Goal: Information Seeking & Learning: Learn about a topic

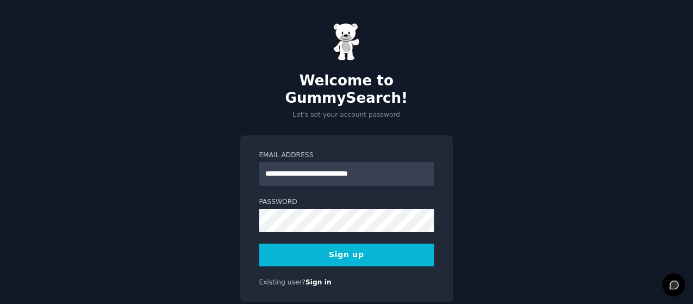
type input "**********"
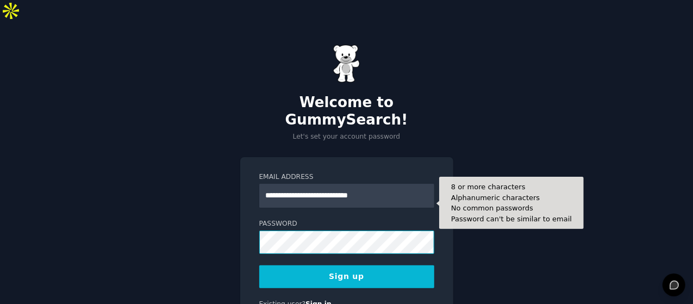
click at [237, 192] on div "**********" at bounding box center [346, 193] width 693 height 342
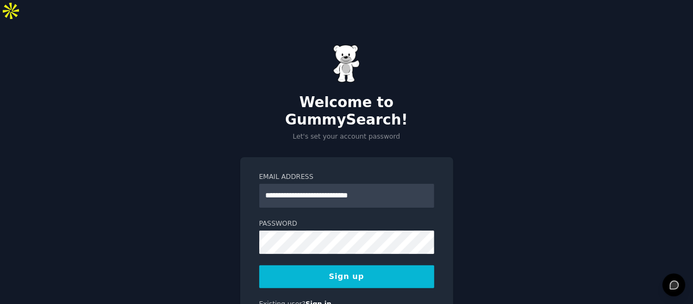
click at [322, 265] on button "Sign up" at bounding box center [346, 276] width 175 height 23
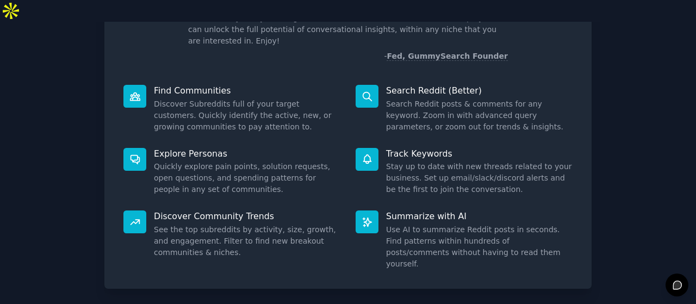
scroll to position [121, 0]
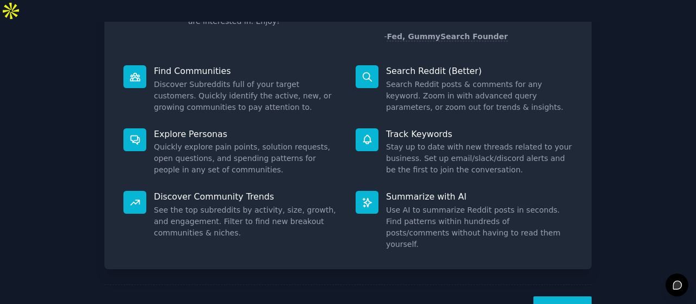
click at [569, 296] on button "Next" at bounding box center [562, 309] width 58 height 27
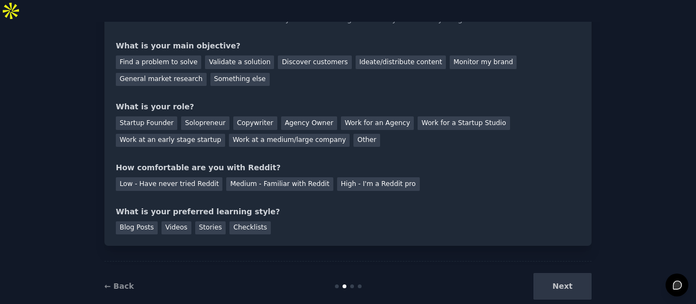
click at [569, 273] on div "Next" at bounding box center [510, 286] width 163 height 27
click at [550, 273] on div "Next" at bounding box center [510, 286] width 163 height 27
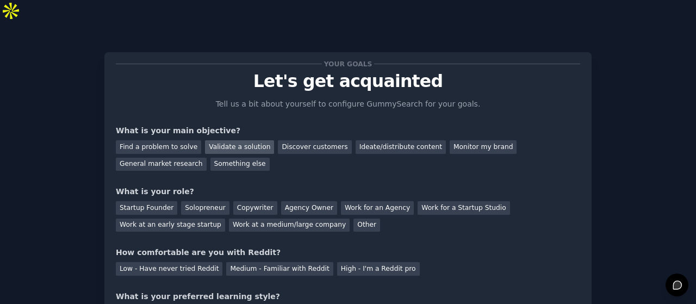
click at [232, 140] on div "Validate a solution" at bounding box center [239, 147] width 69 height 14
click at [140, 201] on div "Startup Founder" at bounding box center [146, 208] width 61 height 14
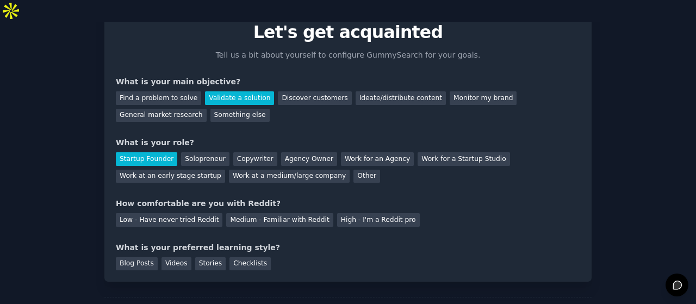
scroll to position [51, 0]
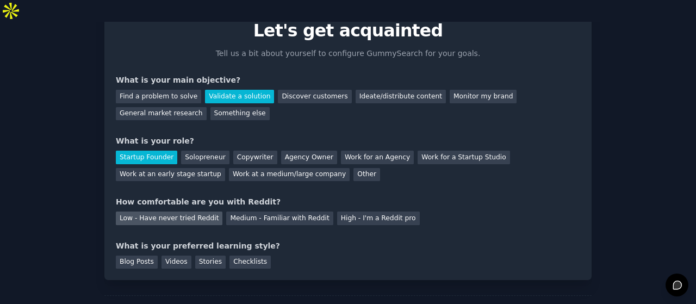
click at [199, 211] on div "Low - Have never tried Reddit" at bounding box center [169, 218] width 107 height 14
click at [170, 255] on div "Videos" at bounding box center [176, 262] width 30 height 14
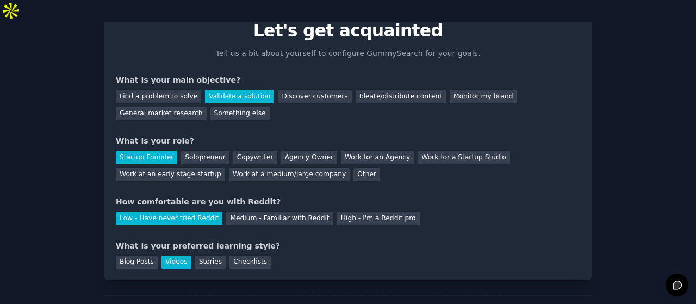
scroll to position [80, 0]
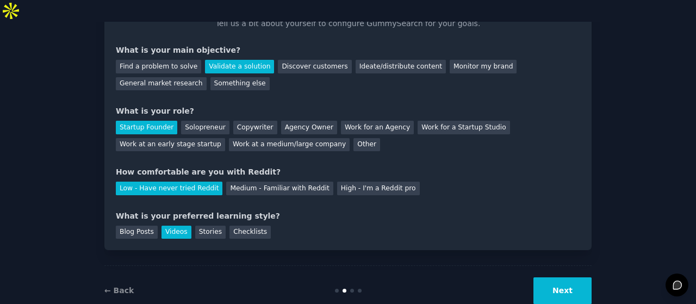
click at [574, 277] on button "Next" at bounding box center [562, 290] width 58 height 27
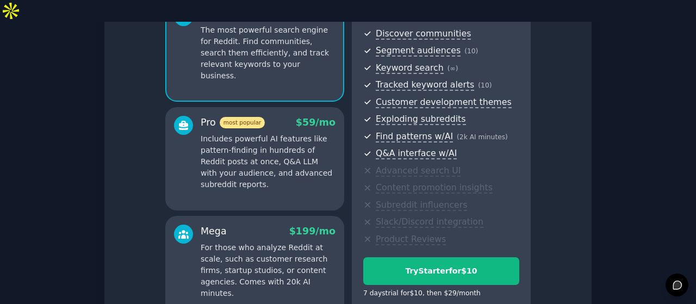
scroll to position [216, 0]
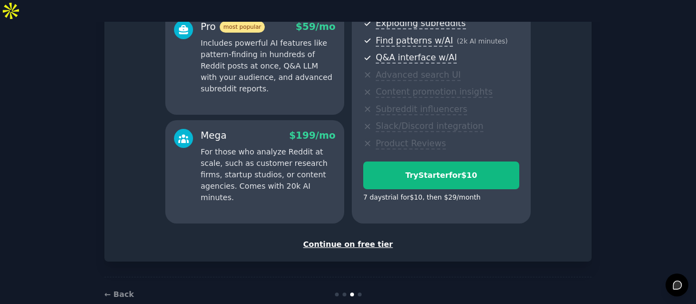
click at [344, 239] on div "Continue on free tier" at bounding box center [348, 244] width 464 height 11
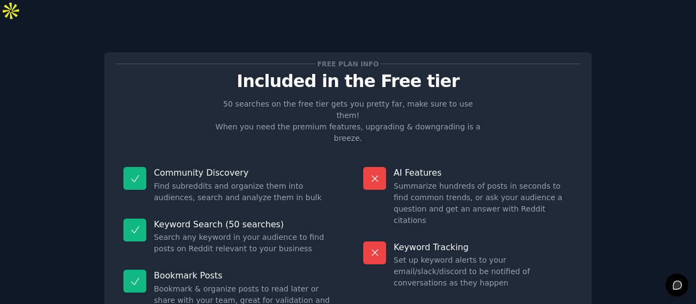
scroll to position [119, 0]
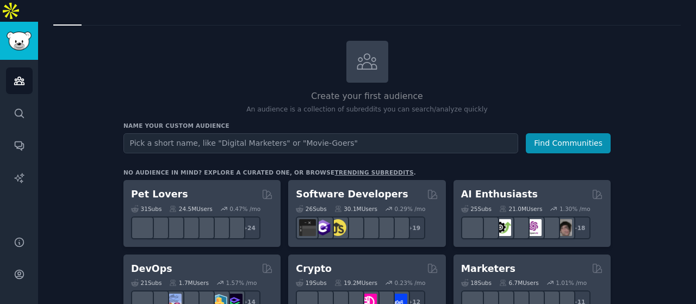
scroll to position [54, 0]
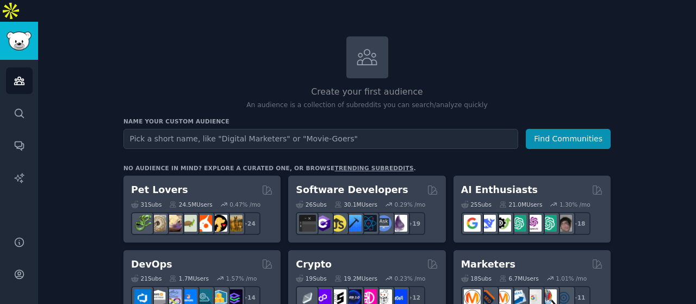
click at [321, 129] on input "text" at bounding box center [320, 139] width 395 height 20
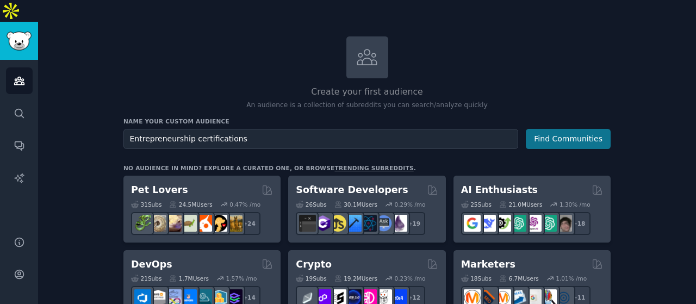
type input "Entrepreneurship certifications"
click at [565, 129] on button "Find Communities" at bounding box center [568, 139] width 85 height 20
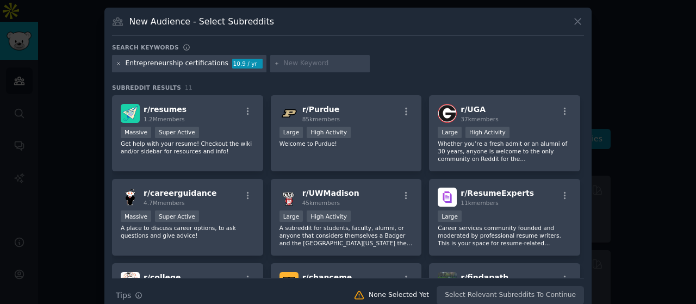
click at [118, 64] on icon at bounding box center [119, 64] width 6 height 6
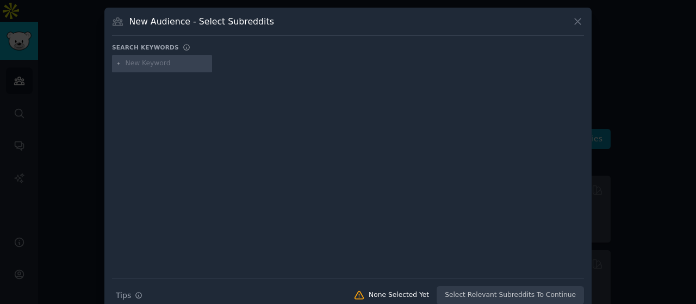
click at [153, 63] on input "text" at bounding box center [167, 64] width 83 height 10
type input "Adult incontinence"
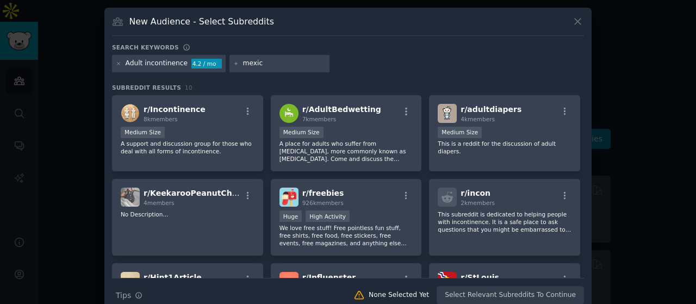
type input "[GEOGRAPHIC_DATA]"
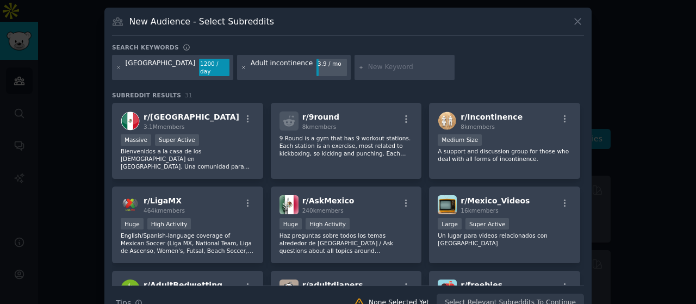
click at [241, 65] on icon at bounding box center [244, 68] width 6 height 6
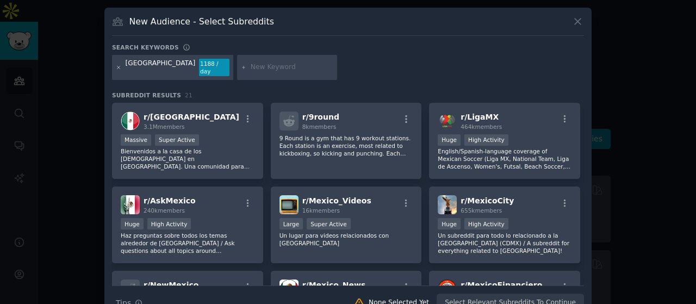
click at [117, 65] on icon at bounding box center [119, 68] width 6 height 6
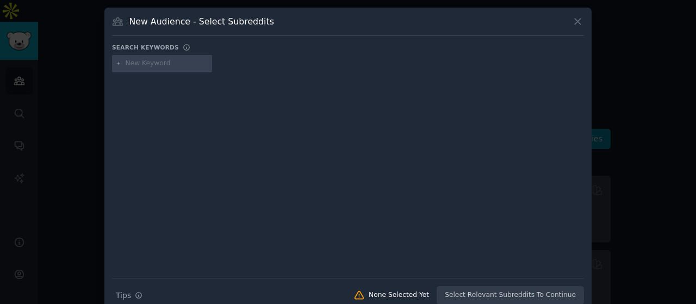
click at [459, 173] on div at bounding box center [348, 167] width 472 height 183
click at [153, 59] on input "text" at bounding box center [167, 64] width 83 height 10
type input "a"
type input "wet wipes"
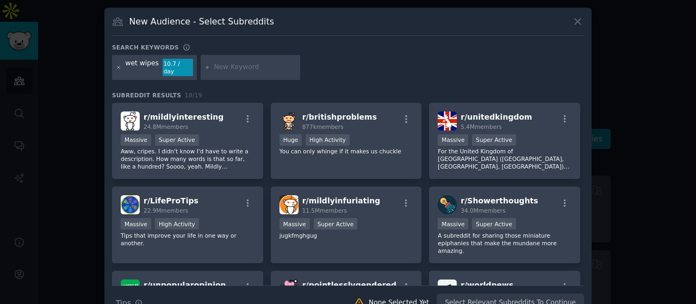
click at [118, 66] on icon at bounding box center [118, 67] width 3 height 3
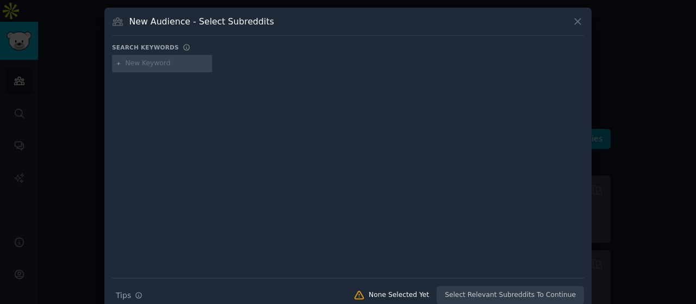
click at [137, 60] on input "text" at bounding box center [167, 64] width 83 height 10
type input "c"
type input "beneficios dentales en empresas"
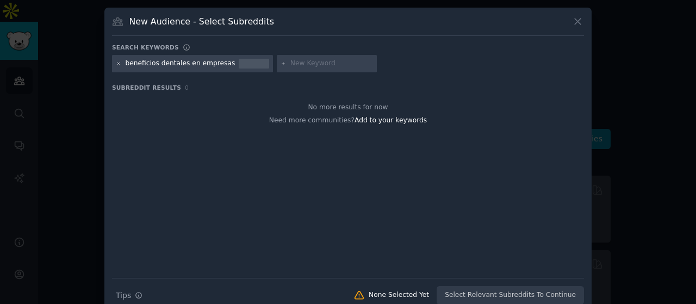
click at [117, 61] on icon at bounding box center [119, 64] width 6 height 6
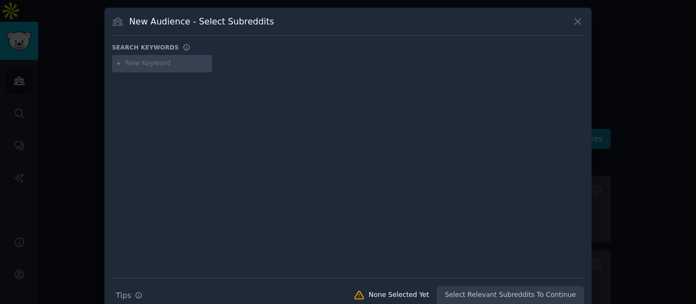
click at [139, 64] on input "text" at bounding box center [167, 64] width 83 height 10
type input "planes dentales corporativos"
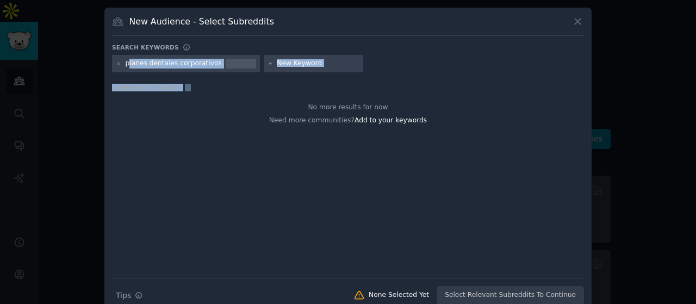
drag, startPoint x: 127, startPoint y: 64, endPoint x: 299, endPoint y: 95, distance: 175.2
click at [299, 95] on div "Search keywords Try a 2-4 keywords your audience might mention planes dentales …" at bounding box center [348, 173] width 472 height 261
click at [180, 58] on div "planes dentales corporativos" at bounding box center [186, 63] width 148 height 17
drag, startPoint x: 125, startPoint y: 62, endPoint x: 212, endPoint y: 63, distance: 87.0
click at [212, 63] on div "planes dentales corporativos" at bounding box center [186, 63] width 148 height 17
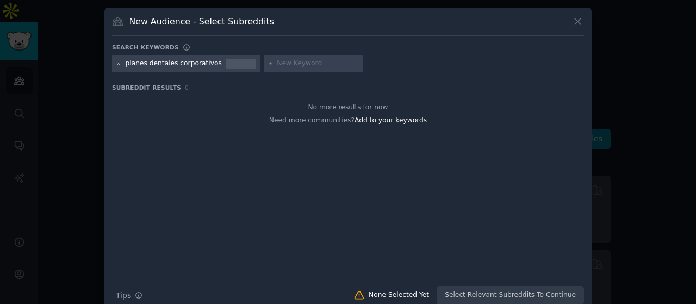
click at [118, 61] on icon at bounding box center [119, 64] width 6 height 6
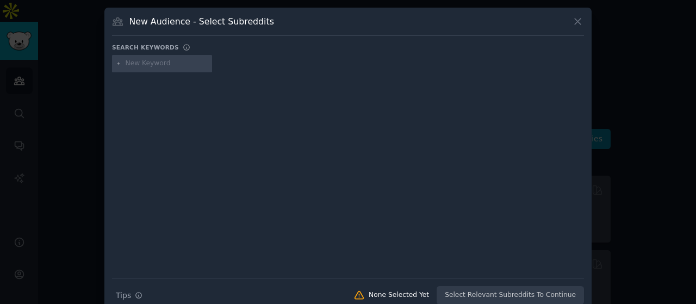
click at [135, 61] on input "text" at bounding box center [167, 64] width 83 height 10
type input "Dentista"
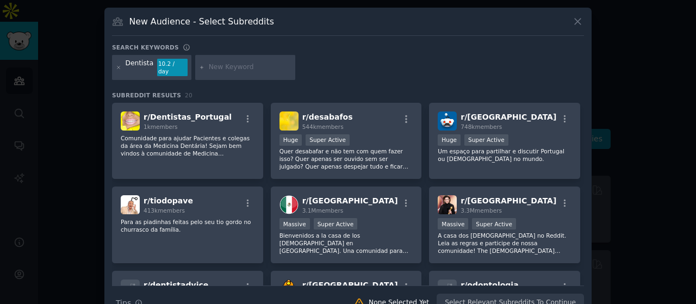
scroll to position [15, 0]
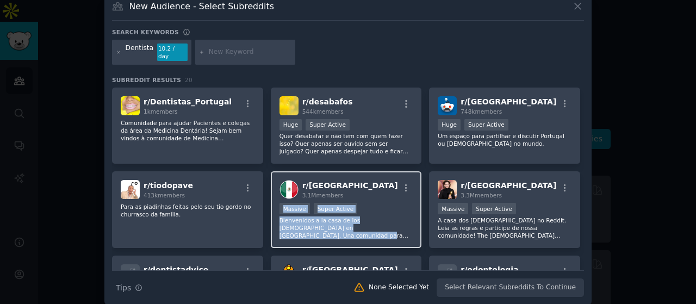
drag, startPoint x: 375, startPoint y: 219, endPoint x: 381, endPoint y: 189, distance: 30.5
click at [381, 189] on div "r/ [GEOGRAPHIC_DATA] 3.1M members Massive Super Active Bienvenidos a la casa de…" at bounding box center [346, 209] width 151 height 77
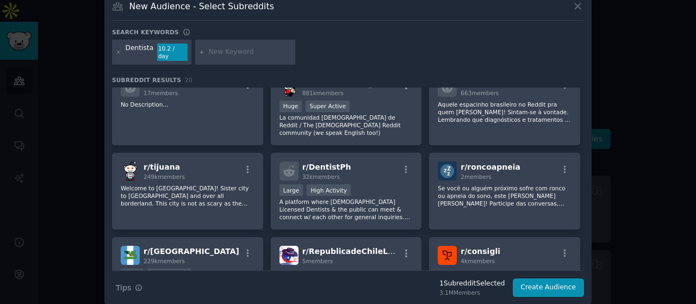
scroll to position [0, 0]
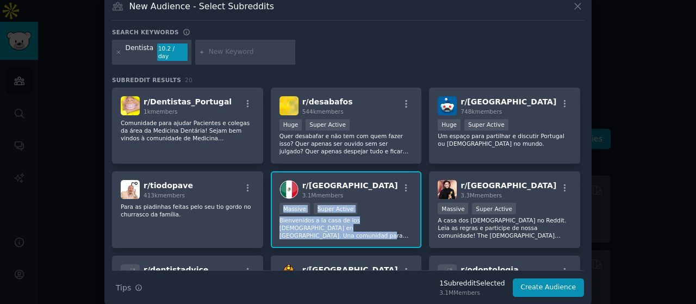
click at [338, 180] on div "r/ [GEOGRAPHIC_DATA] 3.1M members" at bounding box center [346, 189] width 134 height 19
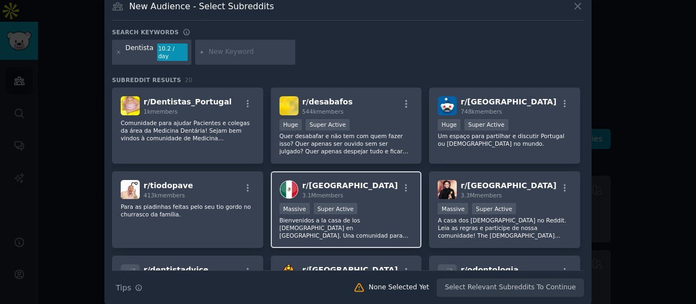
click at [358, 190] on div "r/ [GEOGRAPHIC_DATA] 3.1M members" at bounding box center [346, 189] width 134 height 19
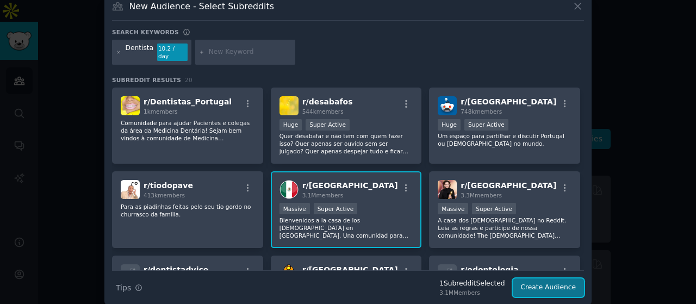
click at [550, 278] on button "Create Audience" at bounding box center [549, 287] width 72 height 18
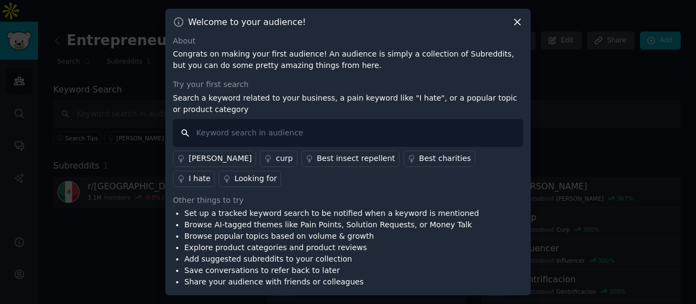
click at [262, 138] on input "text" at bounding box center [348, 133] width 350 height 28
type input "C"
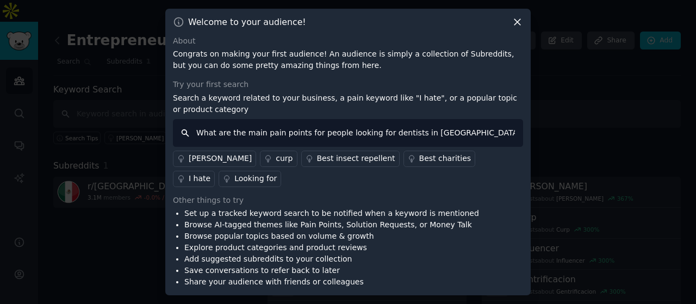
type input "What are the main pain points for people looking for dentists in [GEOGRAPHIC_DA…"
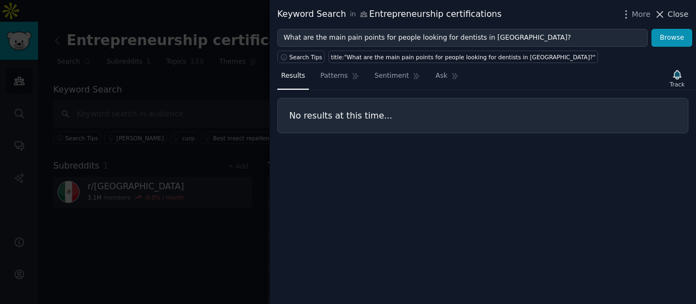
click at [664, 18] on icon at bounding box center [659, 14] width 11 height 11
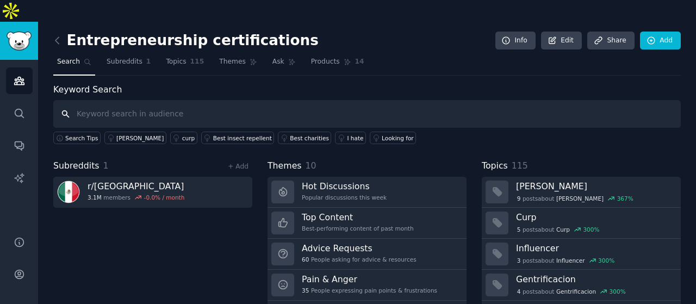
click at [171, 100] on input "text" at bounding box center [366, 114] width 627 height 28
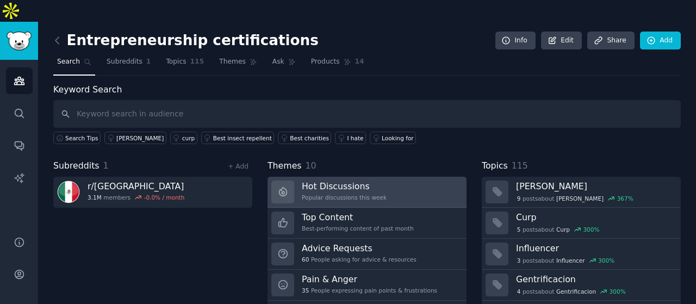
click at [364, 194] on div "Popular discussions this week" at bounding box center [344, 198] width 85 height 8
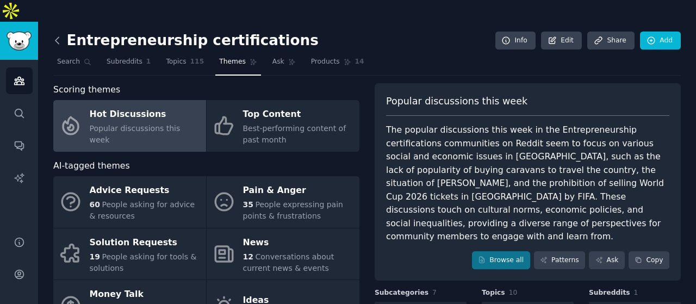
click at [58, 37] on icon at bounding box center [56, 40] width 3 height 7
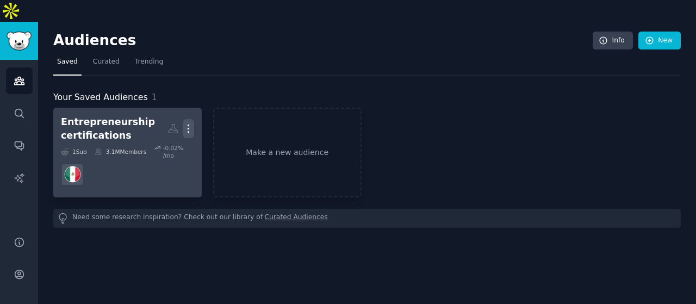
click at [190, 123] on icon "button" at bounding box center [188, 128] width 11 height 11
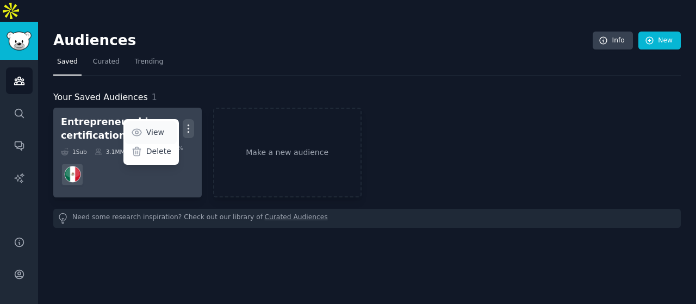
click at [155, 127] on p "View" at bounding box center [155, 132] width 18 height 11
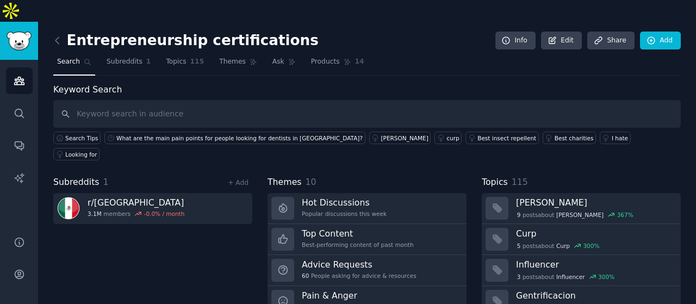
click at [183, 32] on h2 "Entrepreneurship certifications" at bounding box center [185, 40] width 265 height 17
click at [560, 32] on link "Edit" at bounding box center [561, 41] width 41 height 18
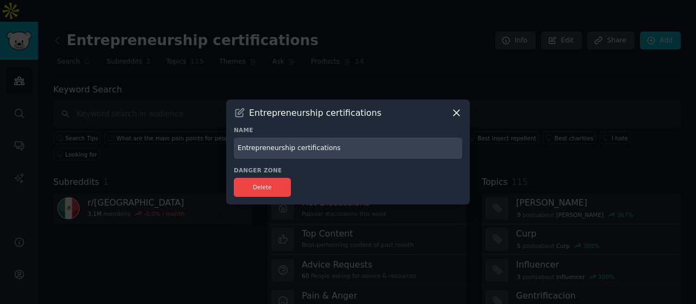
drag, startPoint x: 344, startPoint y: 149, endPoint x: 197, endPoint y: 131, distance: 148.5
click at [197, 131] on div "​ Entrepreneurship certifications Name Entrepreneurship certifications Danger Z…" at bounding box center [348, 152] width 688 height 304
type input "[GEOGRAPHIC_DATA]"
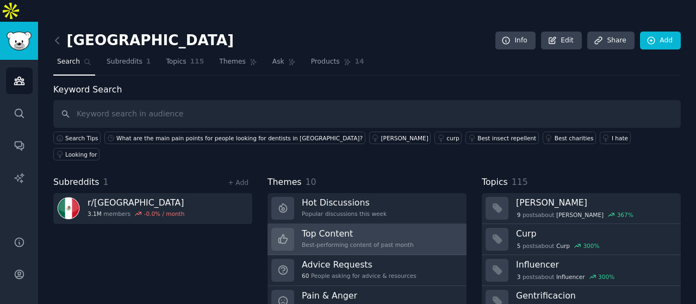
click at [372, 241] on div "Best-performing content of past month" at bounding box center [358, 245] width 112 height 8
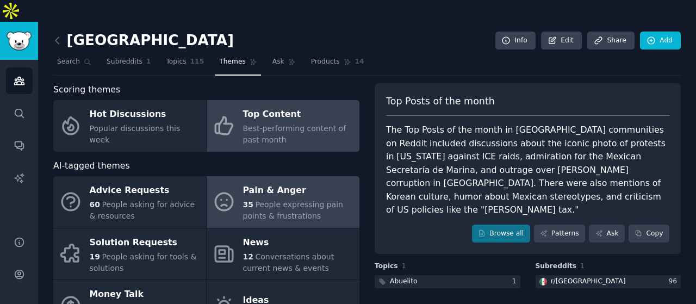
click at [314, 200] on span "People expressing pain points & frustrations" at bounding box center [293, 210] width 100 height 20
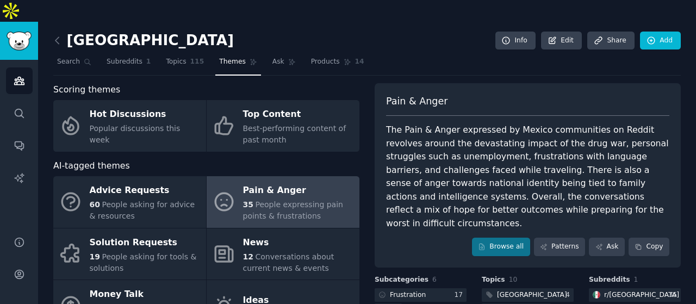
click at [52, 22] on div "Mexico Info Edit Share Add Search Subreddits 1 Topics 115 Themes Ask Products 1…" at bounding box center [367, 239] width 658 height 434
click at [60, 35] on icon at bounding box center [57, 40] width 11 height 11
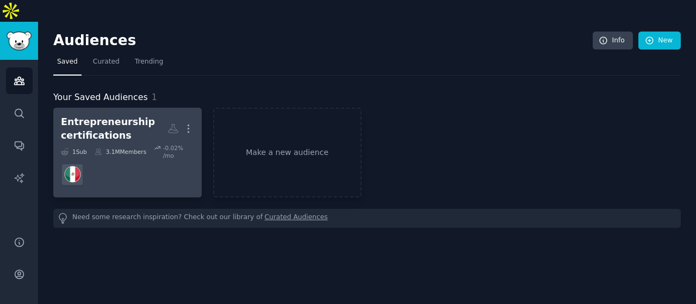
click at [131, 159] on dd at bounding box center [127, 174] width 133 height 30
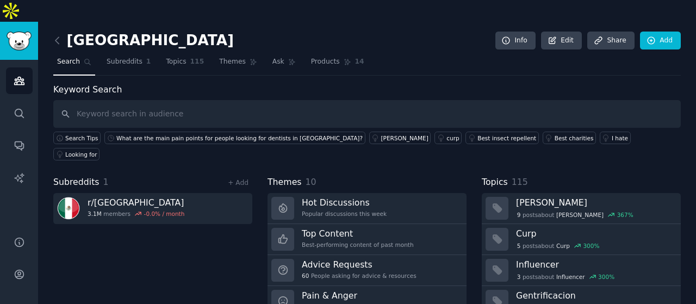
click at [238, 177] on div "+ Add" at bounding box center [238, 182] width 28 height 11
click at [240, 179] on link "+ Add" at bounding box center [238, 183] width 21 height 8
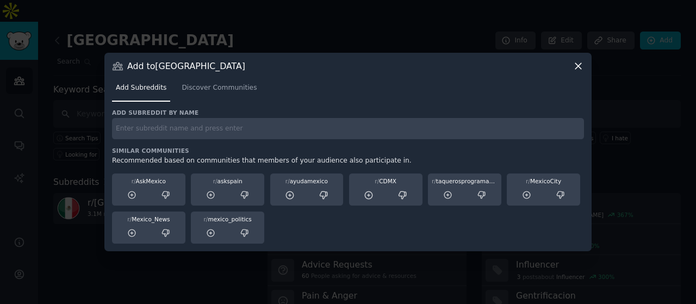
click at [216, 147] on h3 "Similar Communities" at bounding box center [348, 151] width 472 height 8
click at [225, 138] on input "text" at bounding box center [348, 128] width 472 height 21
type input "incontinence"
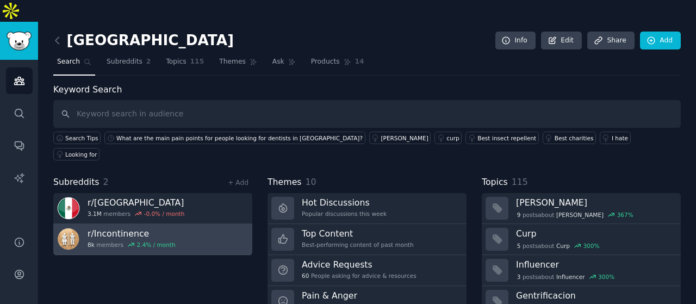
click at [137, 241] on div "2.4 % / month" at bounding box center [156, 245] width 39 height 8
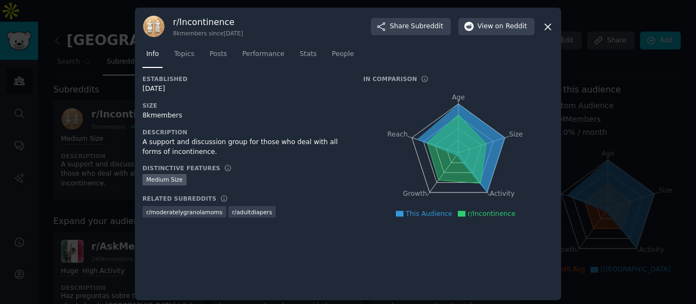
click at [546, 26] on icon at bounding box center [548, 27] width 6 height 6
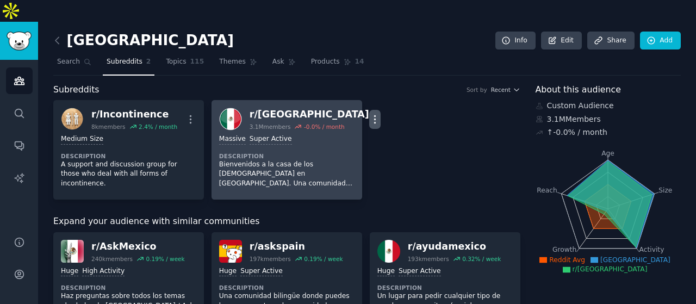
click at [369, 114] on icon "button" at bounding box center [374, 119] width 11 height 11
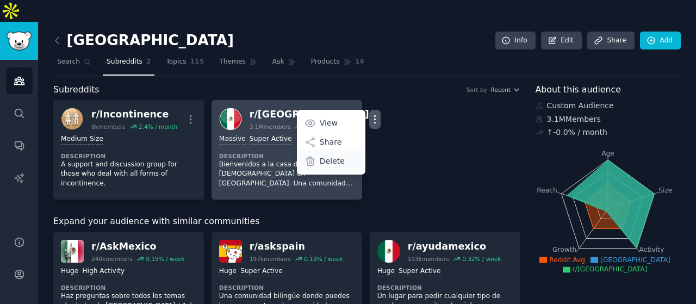
click at [298, 149] on div "Delete" at bounding box center [330, 160] width 65 height 23
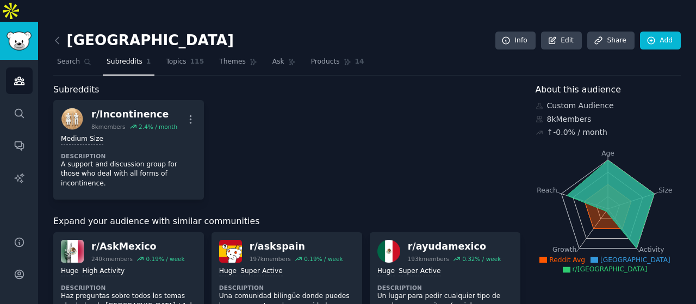
click at [296, 144] on div "r/ Incontinence 8k members 2.4 % / month More Medium Size Description A support…" at bounding box center [286, 149] width 467 height 99
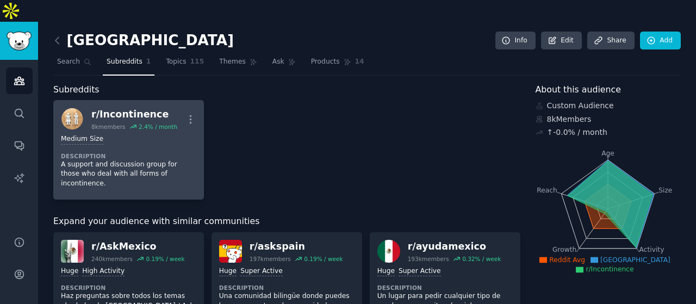
click at [90, 130] on div "Medium Size Description A support and discussion group for those who deal with …" at bounding box center [128, 160] width 135 height 61
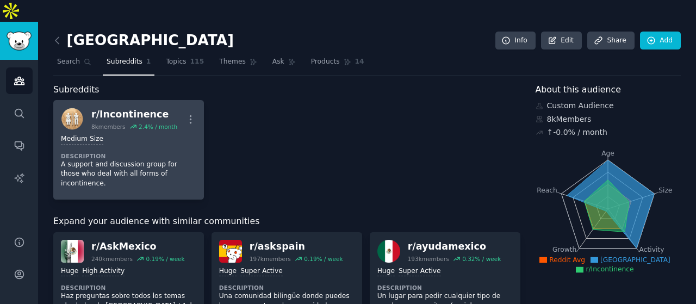
click at [135, 108] on div "r/ Incontinence" at bounding box center [134, 115] width 86 height 14
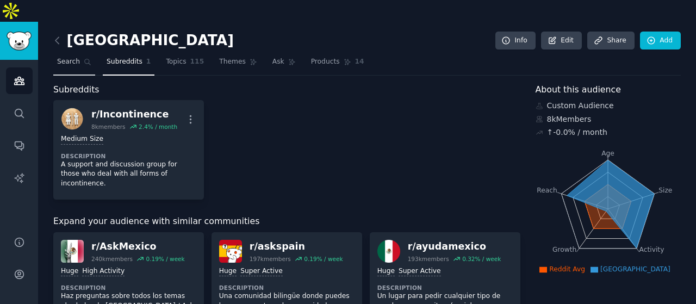
click at [67, 53] on link "Search" at bounding box center [74, 64] width 42 height 22
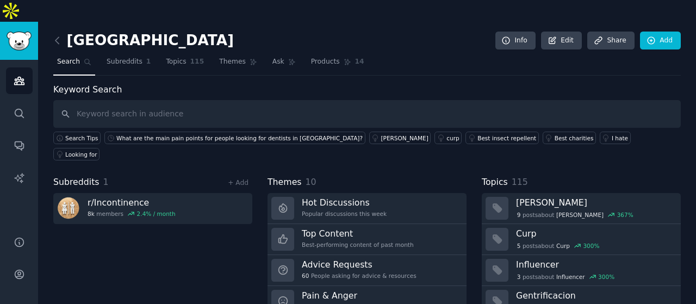
click at [157, 100] on input "text" at bounding box center [366, 114] width 627 height 28
click at [239, 179] on link "+ Add" at bounding box center [238, 183] width 21 height 8
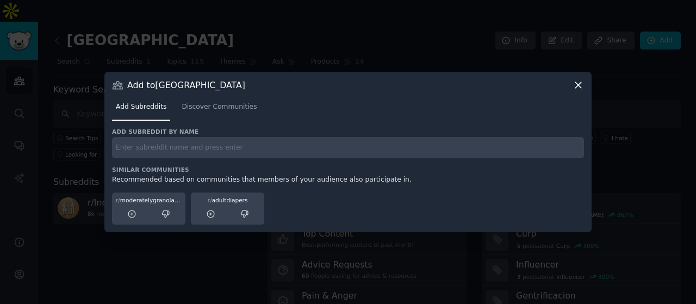
click at [201, 145] on input "text" at bounding box center [348, 147] width 472 height 21
type input "Incontinence"
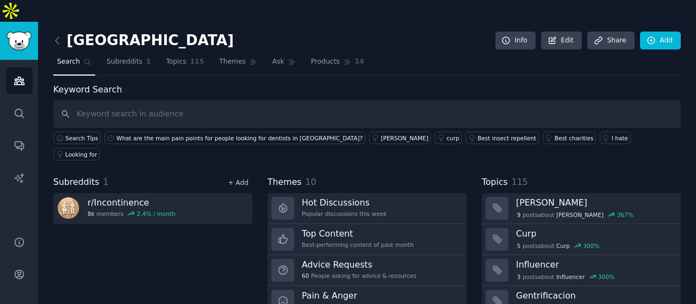
click at [247, 179] on link "+ Add" at bounding box center [238, 183] width 21 height 8
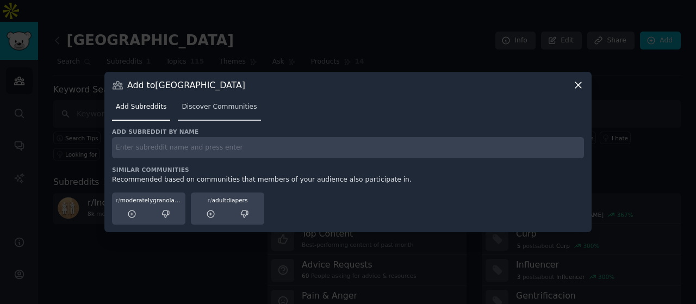
click at [210, 106] on span "Discover Communities" at bounding box center [219, 107] width 75 height 10
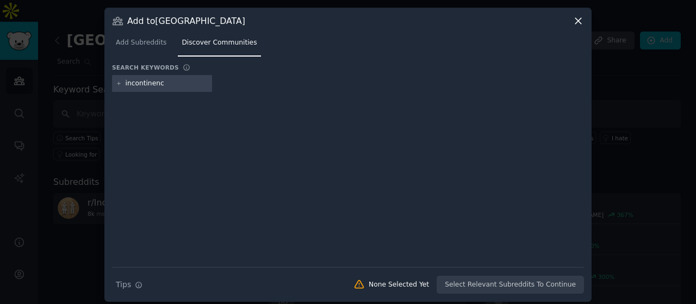
type input "incontinence"
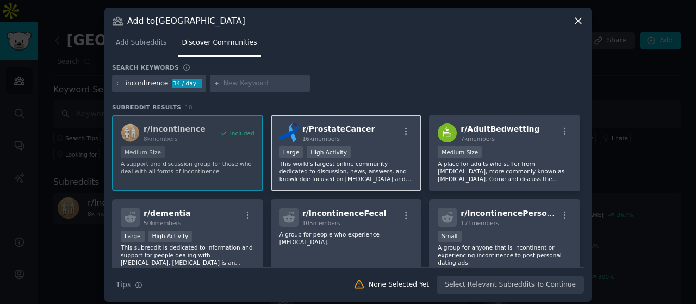
click at [375, 151] on div "Large High Activity" at bounding box center [346, 153] width 134 height 14
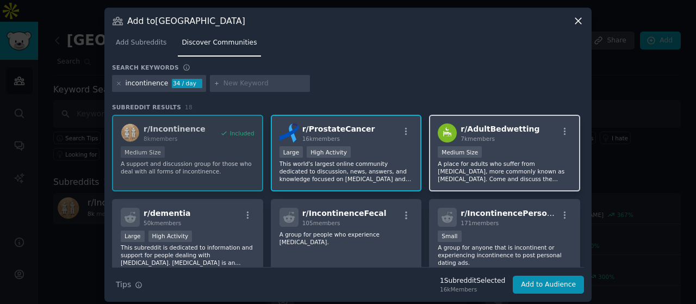
click at [524, 160] on p "A place for adults who suffer from [MEDICAL_DATA], more commonly known as [MEDI…" at bounding box center [505, 171] width 134 height 23
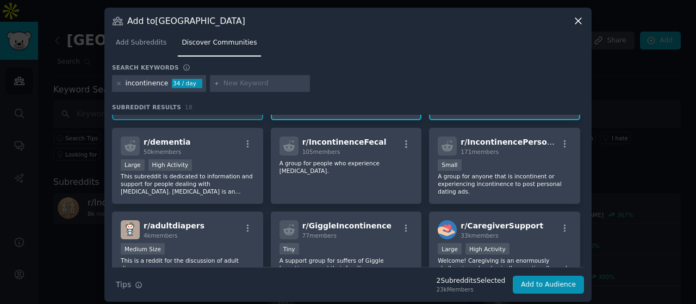
scroll to position [72, 0]
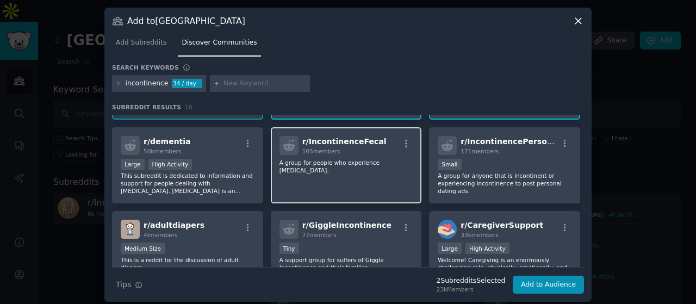
click at [347, 178] on div "r/ IncontinenceFecal 105 members A group for people who experience [MEDICAL_DAT…" at bounding box center [346, 165] width 151 height 77
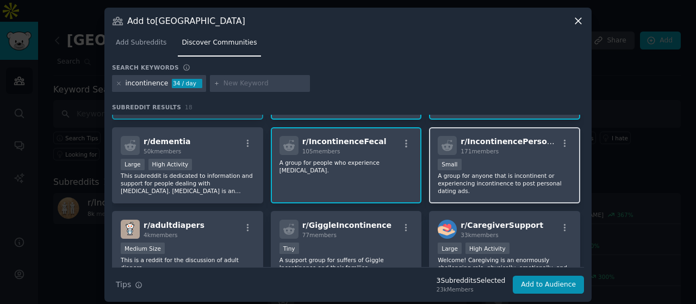
click at [512, 181] on p "A group for anyone that is incontinent or experiencing incontinence to post per…" at bounding box center [505, 183] width 134 height 23
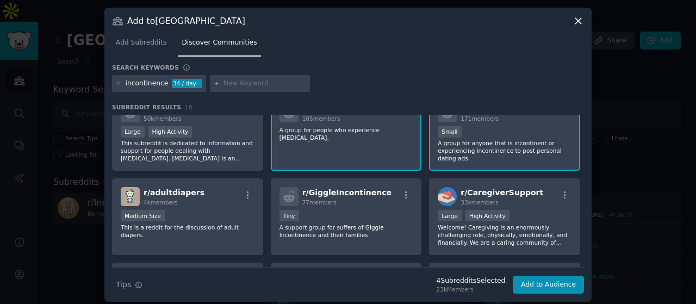
scroll to position [105, 0]
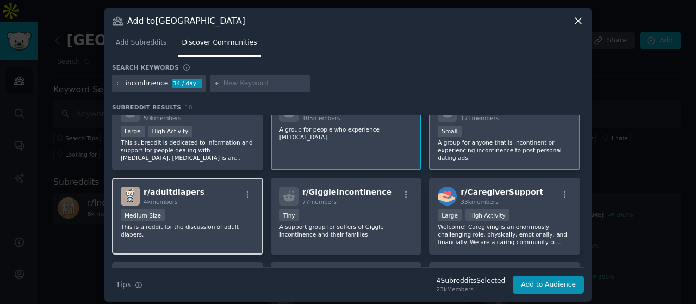
click at [213, 208] on div "r/ adultdiapers 4k members Medium Size This is a reddit for the discussion of a…" at bounding box center [187, 216] width 151 height 77
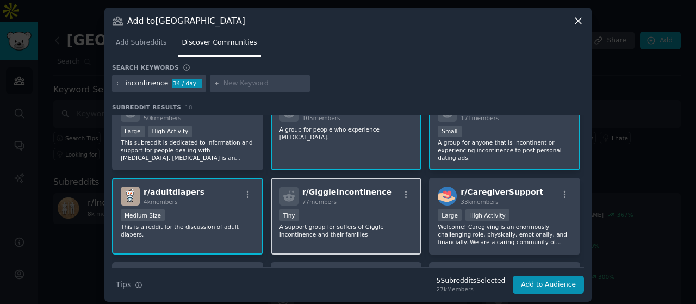
click at [386, 228] on p "A support group for suffers of Giggle Incontinence and their families" at bounding box center [346, 230] width 134 height 15
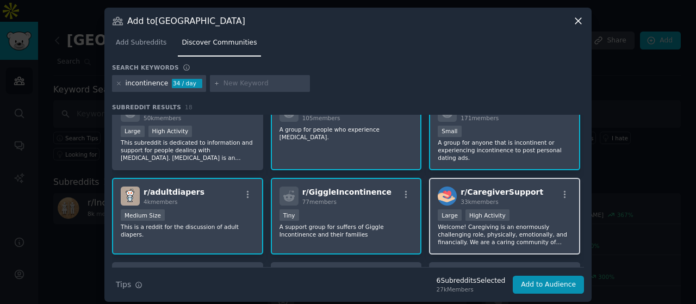
scroll to position [122, 0]
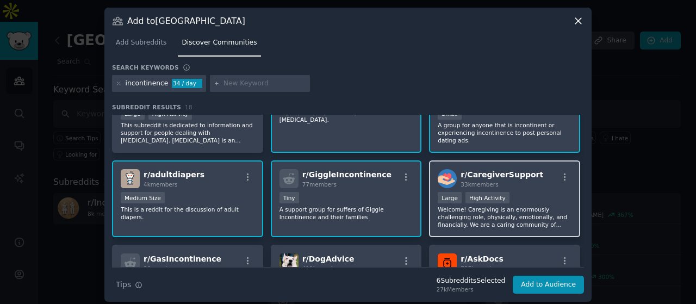
click at [522, 202] on div "Large High Activity" at bounding box center [505, 199] width 134 height 14
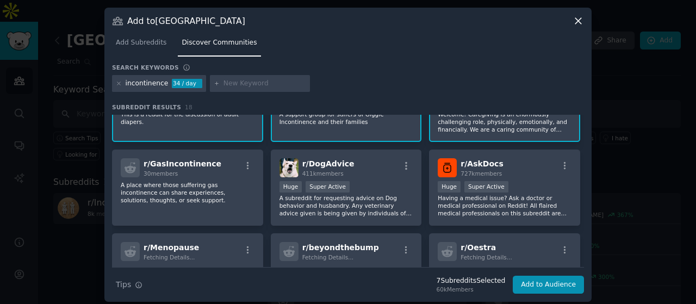
scroll to position [218, 0]
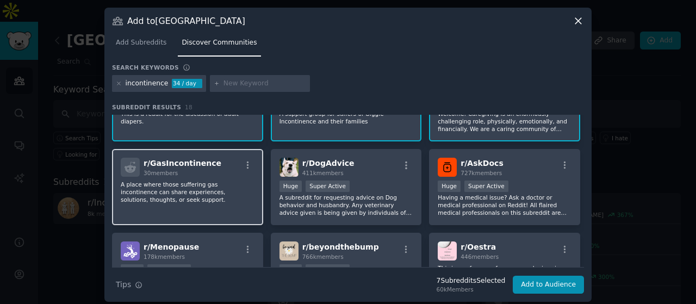
click at [200, 190] on p "A place where those suffering gas incontinence can share experiences, solutions…" at bounding box center [188, 191] width 134 height 23
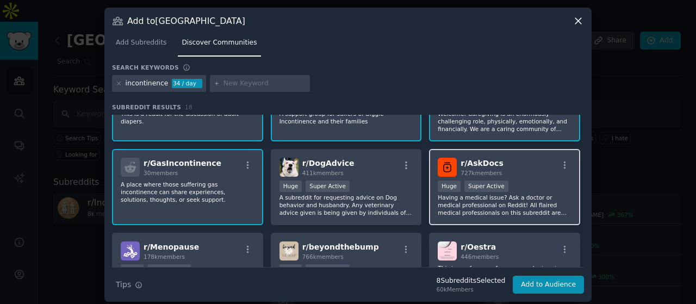
click at [542, 200] on p "Having a medical issue? Ask a doctor or medical professional on Reddit! All fla…" at bounding box center [505, 205] width 134 height 23
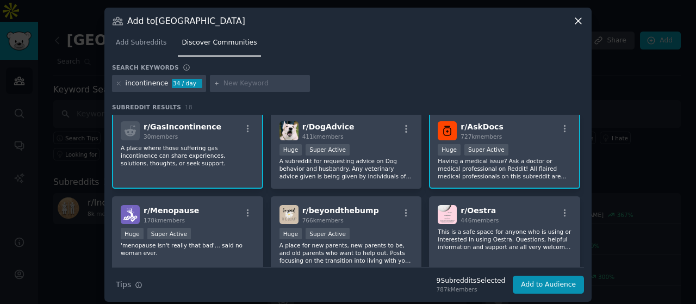
scroll to position [255, 0]
click at [544, 157] on p "Having a medical issue? Ask a doctor or medical professional on Reddit! All fla…" at bounding box center [505, 168] width 134 height 23
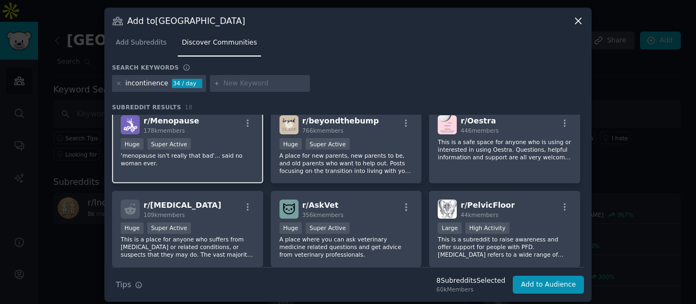
scroll to position [345, 0]
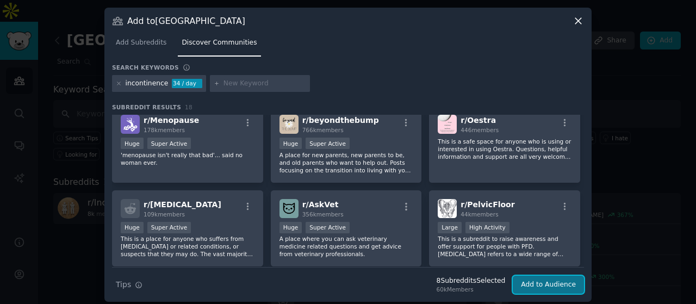
click at [556, 286] on button "Add to Audience" at bounding box center [548, 285] width 71 height 18
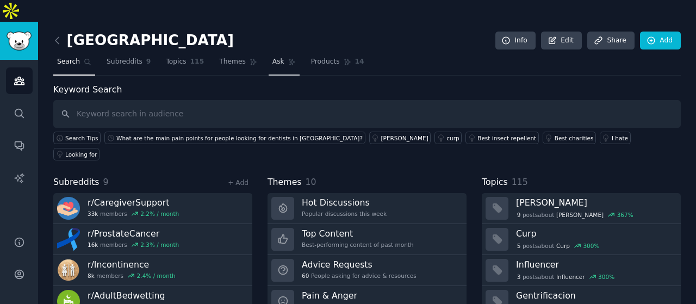
click at [269, 53] on link "Ask" at bounding box center [284, 64] width 31 height 22
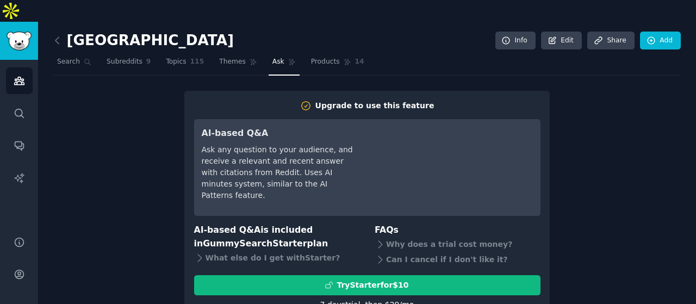
scroll to position [25, 0]
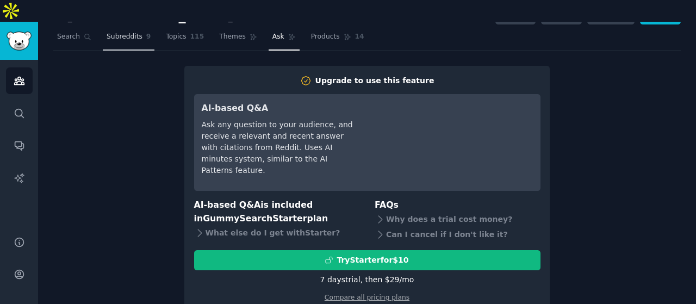
click at [133, 32] on span "Subreddits" at bounding box center [125, 37] width 36 height 10
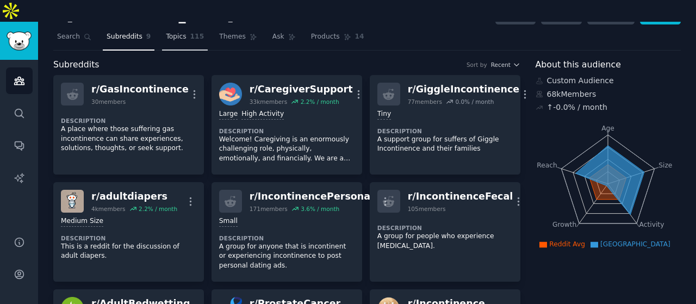
click at [173, 28] on link "Topics 115" at bounding box center [185, 39] width 46 height 22
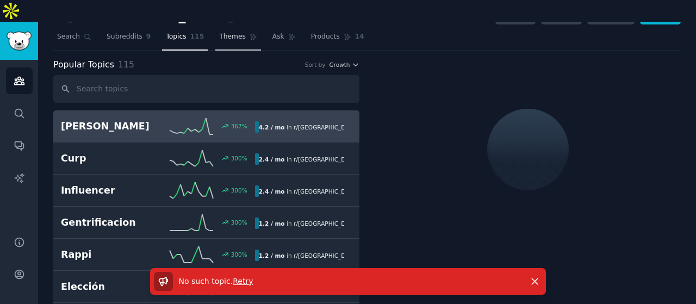
click at [221, 28] on link "Themes" at bounding box center [238, 39] width 46 height 22
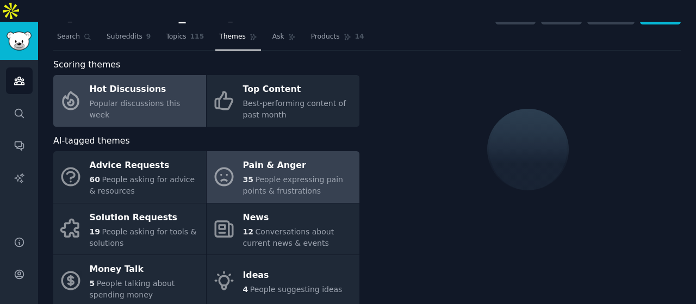
click at [291, 157] on div "Pain & Anger" at bounding box center [298, 165] width 111 height 17
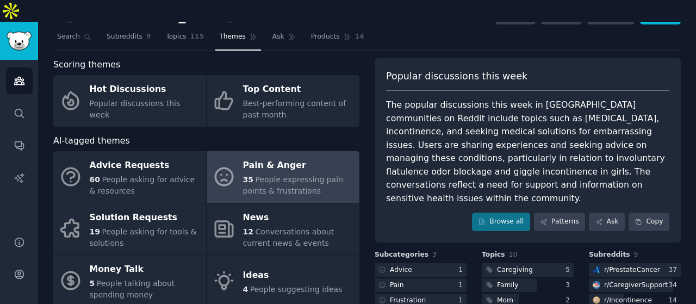
click at [291, 157] on div "Pain & Anger" at bounding box center [298, 165] width 111 height 17
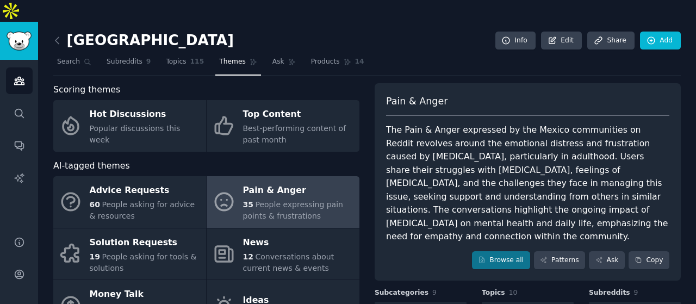
click at [108, 32] on h2 "[GEOGRAPHIC_DATA]" at bounding box center [143, 40] width 180 height 17
click at [571, 32] on link "Edit" at bounding box center [561, 41] width 41 height 18
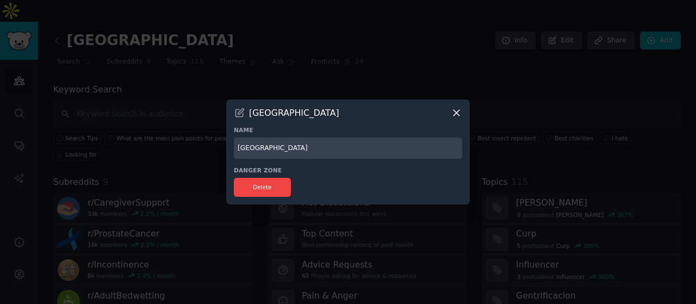
drag, startPoint x: 281, startPoint y: 146, endPoint x: 185, endPoint y: 133, distance: 97.2
click at [185, 133] on div "​ [GEOGRAPHIC_DATA] Name Mexico Danger Zone Delete" at bounding box center [348, 152] width 688 height 304
type input "Incontinence"
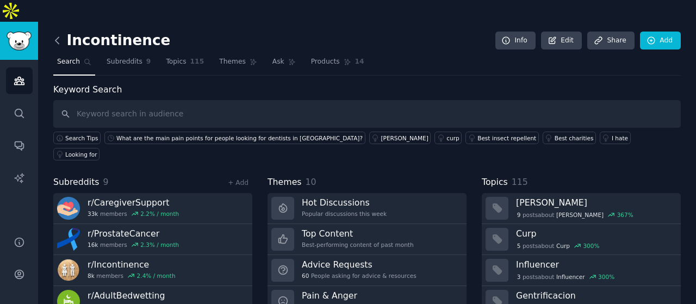
click at [60, 35] on icon at bounding box center [57, 40] width 11 height 11
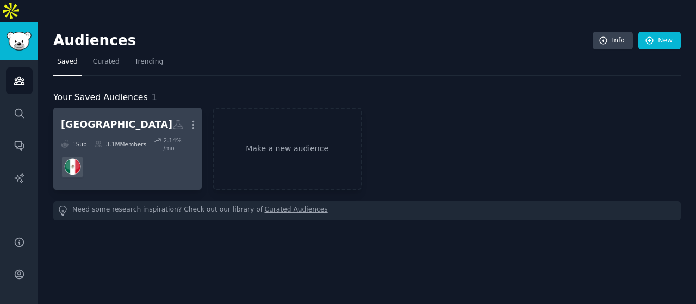
click at [89, 152] on dd at bounding box center [127, 167] width 133 height 30
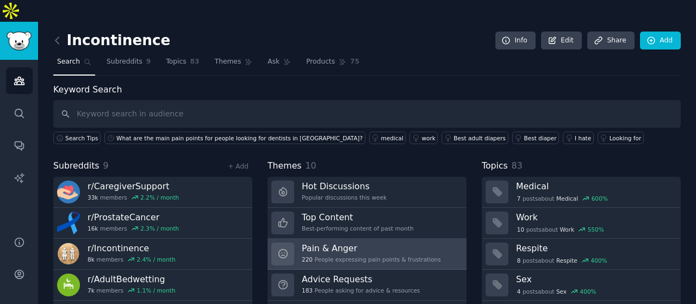
click at [363, 255] on div "220 People expressing pain points & frustrations" at bounding box center [371, 259] width 139 height 8
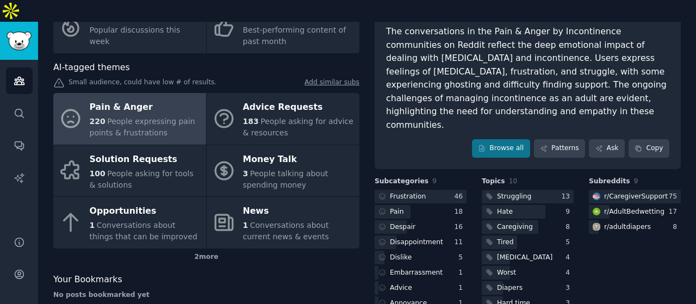
scroll to position [115, 0]
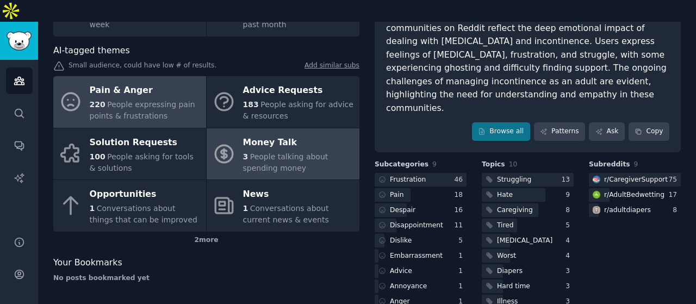
click at [284, 152] on span "People talking about spending money" at bounding box center [285, 162] width 85 height 20
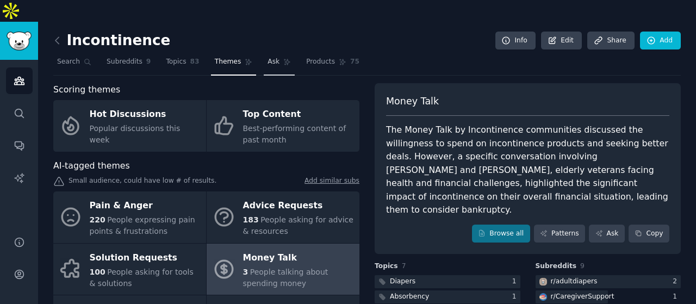
click at [267, 57] on span "Ask" at bounding box center [273, 62] width 12 height 10
